Goal: Use online tool/utility: Utilize a website feature to perform a specific function

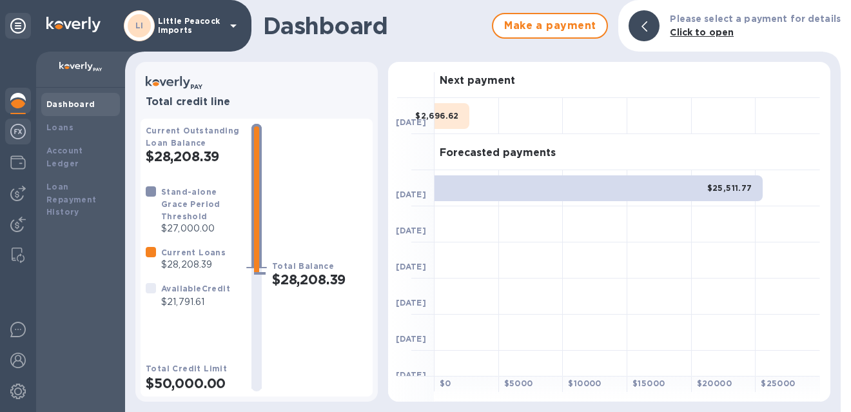
click at [12, 123] on div at bounding box center [18, 133] width 26 height 28
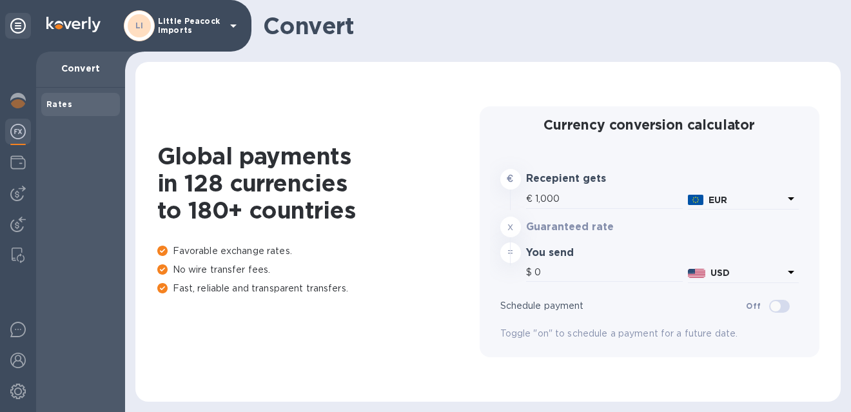
type input "1,171.96"
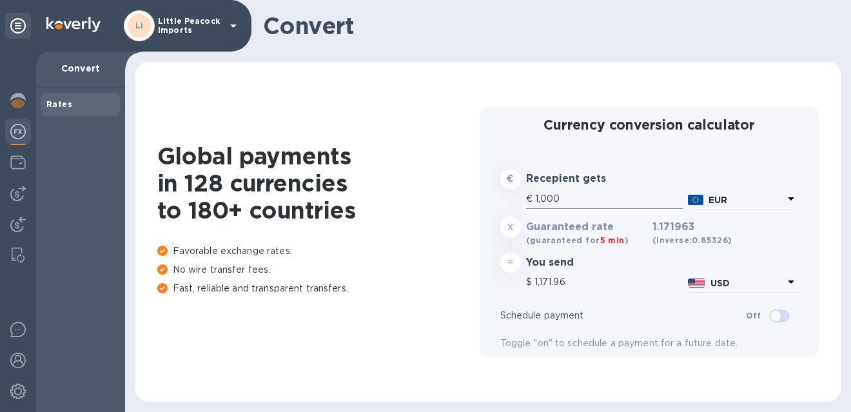
click at [622, 201] on input "1,000" at bounding box center [609, 199] width 148 height 19
type input "1"
type input "1.17"
type input "10"
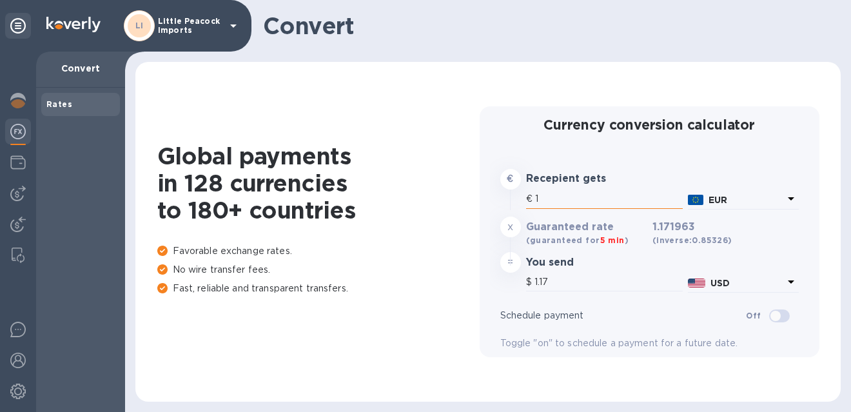
type input "11.72"
type input "100"
type input "117.2"
type input "1,000"
type input "1,171.96"
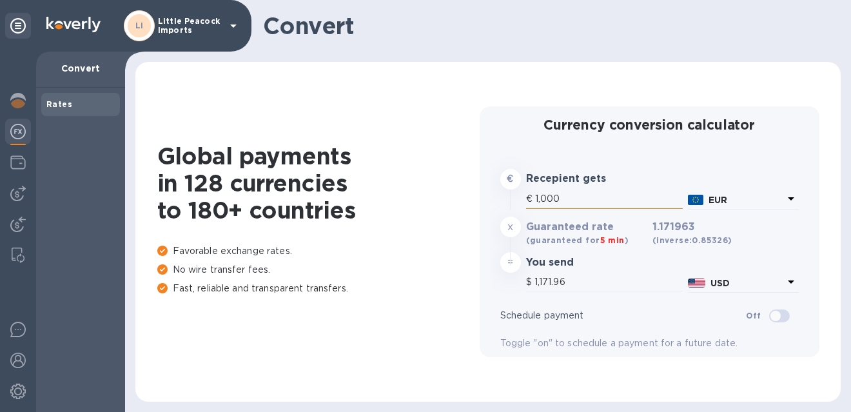
type input "10,000"
type input "11,719.63"
type input "10,000"
click at [728, 201] on p "EUR" at bounding box center [746, 201] width 75 height 14
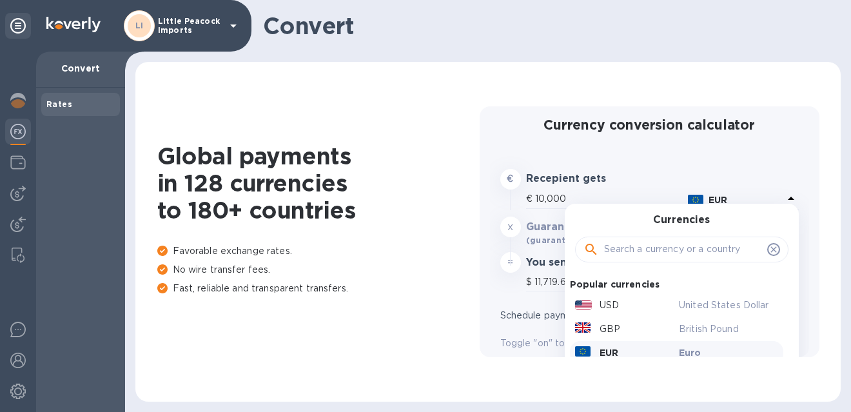
click at [695, 246] on input "text" at bounding box center [683, 249] width 158 height 19
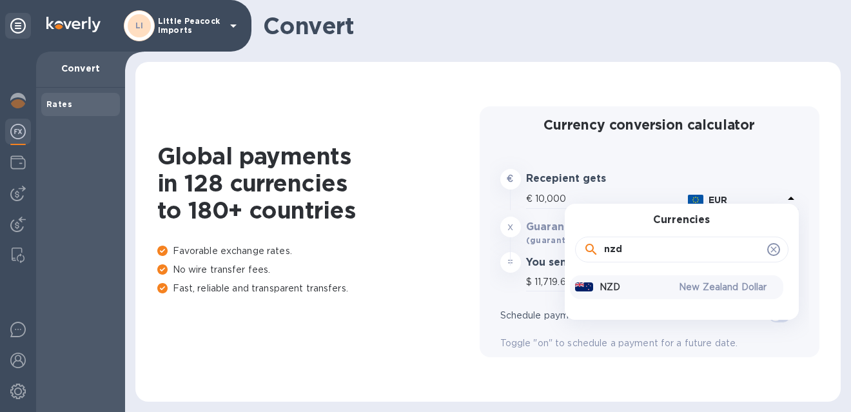
type input "nzd"
click at [669, 290] on div "NZD" at bounding box center [625, 287] width 104 height 19
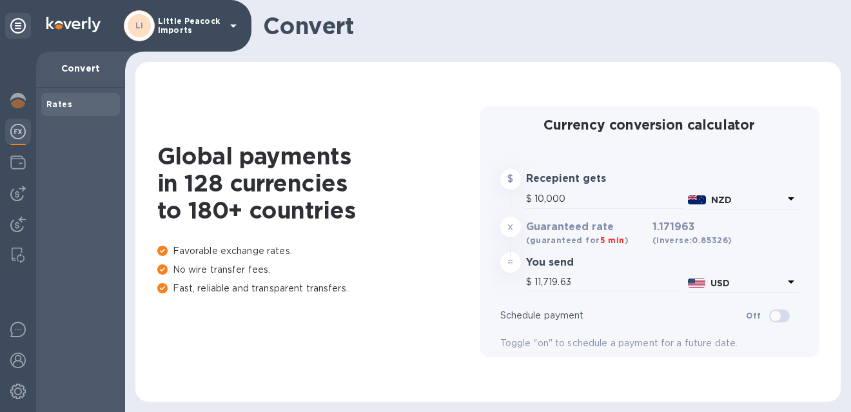
type input "5,822.79"
